Goal: Task Accomplishment & Management: Understand process/instructions

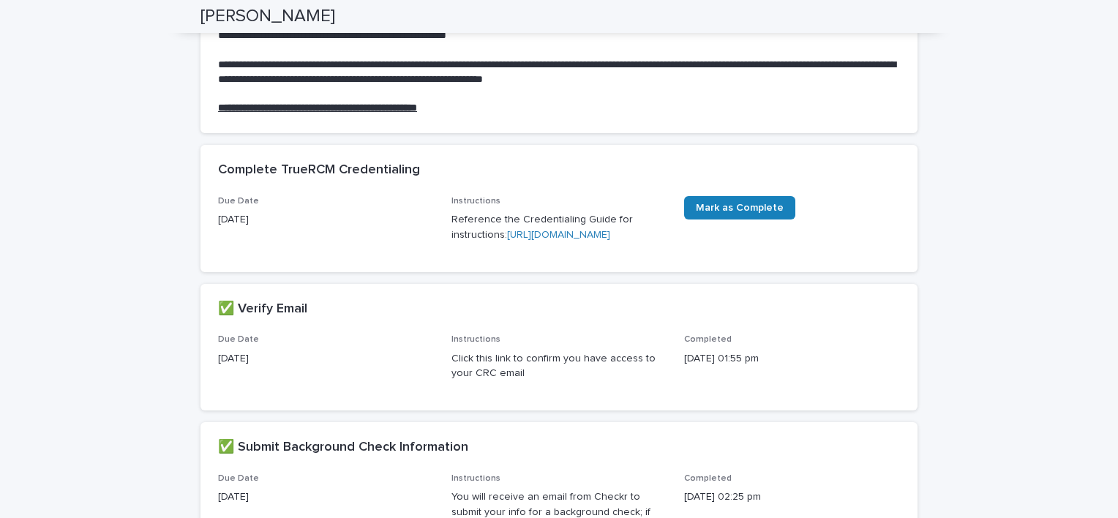
scroll to position [146, 0]
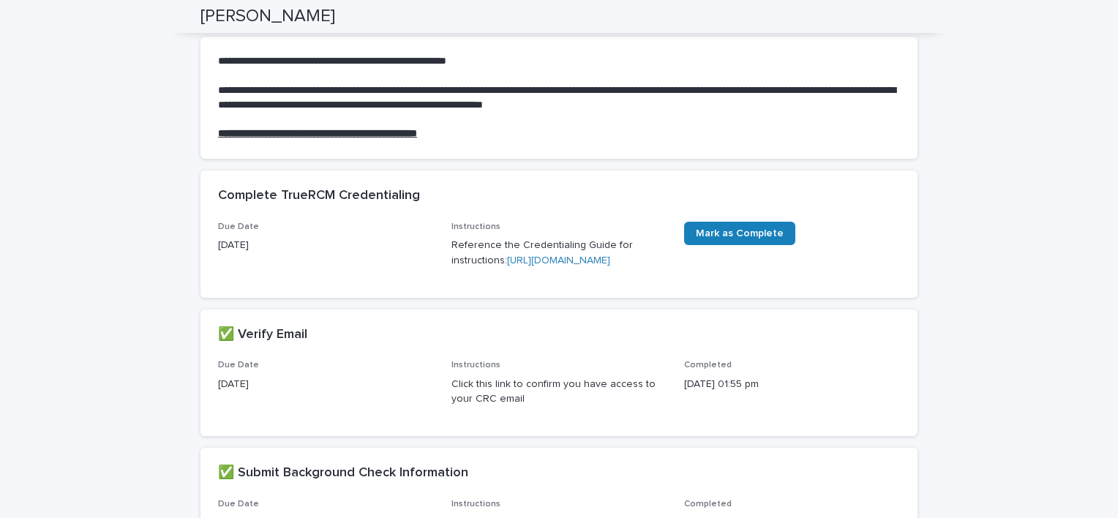
click at [507, 266] on link "[URL][DOMAIN_NAME]" at bounding box center [558, 260] width 103 height 10
click at [527, 266] on link "[URL][DOMAIN_NAME]" at bounding box center [558, 260] width 103 height 10
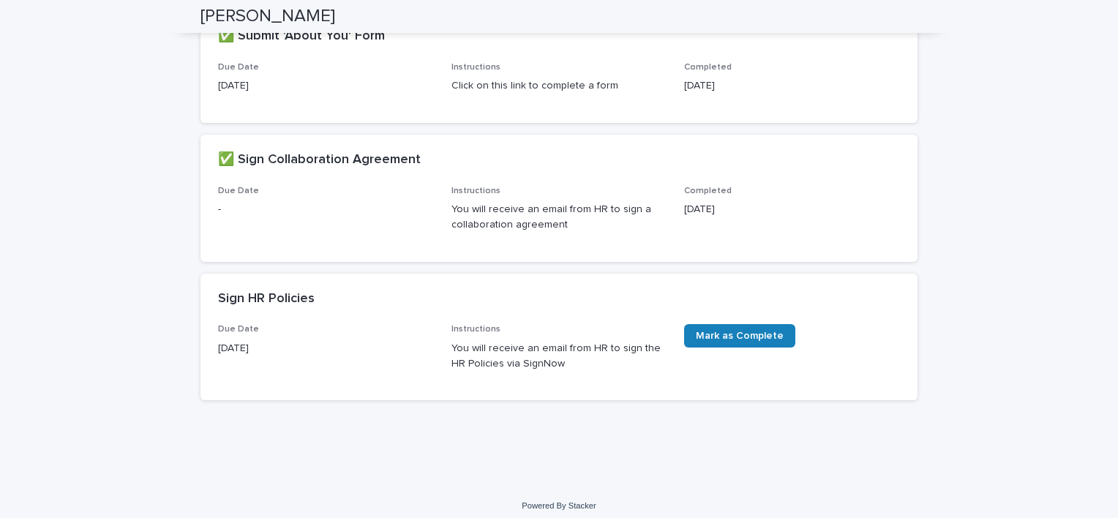
scroll to position [791, 0]
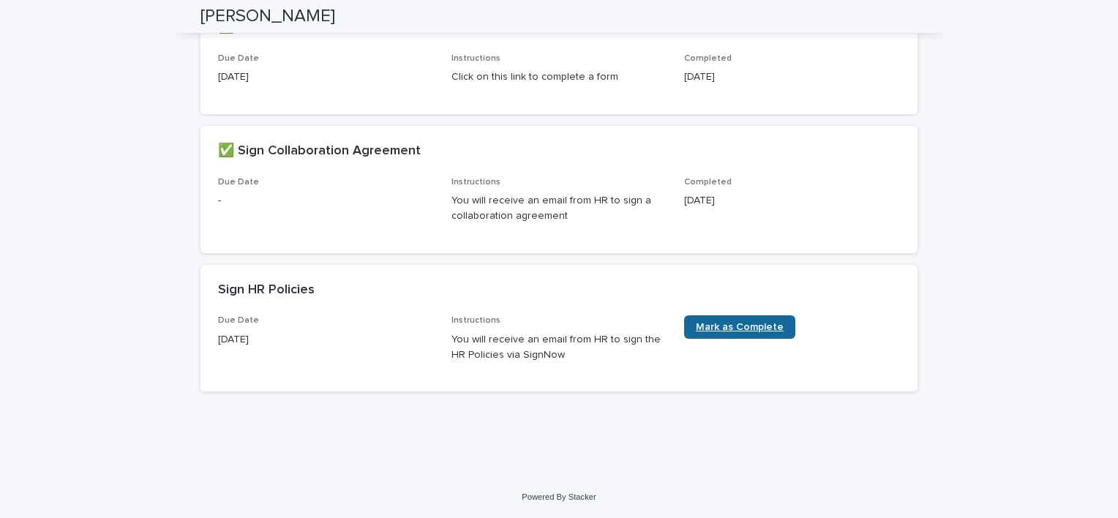
click at [740, 326] on span "Mark as Complete" at bounding box center [740, 327] width 88 height 10
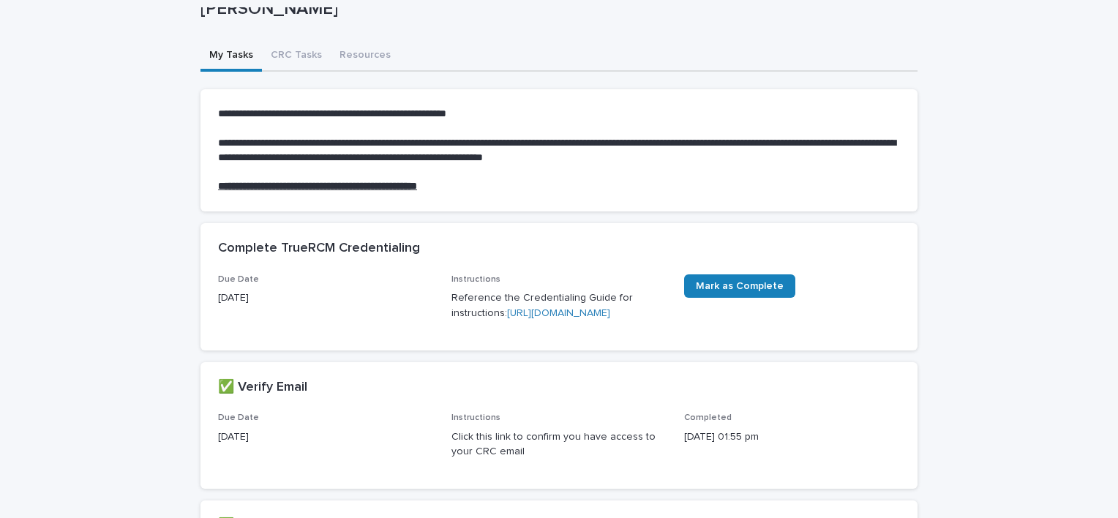
scroll to position [59, 0]
